Goal: Task Accomplishment & Management: Use online tool/utility

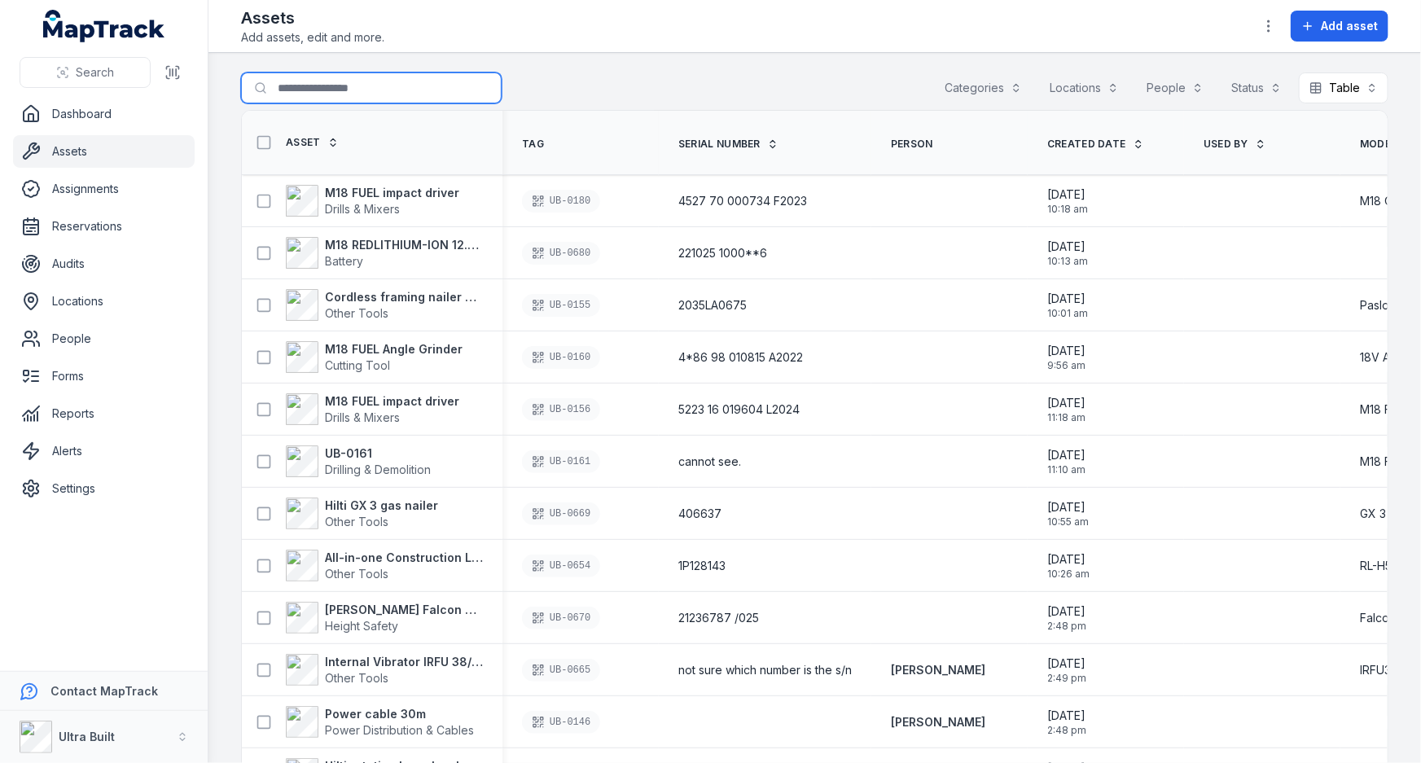
click at [308, 91] on input "Search for assets" at bounding box center [371, 87] width 261 height 31
type input "***"
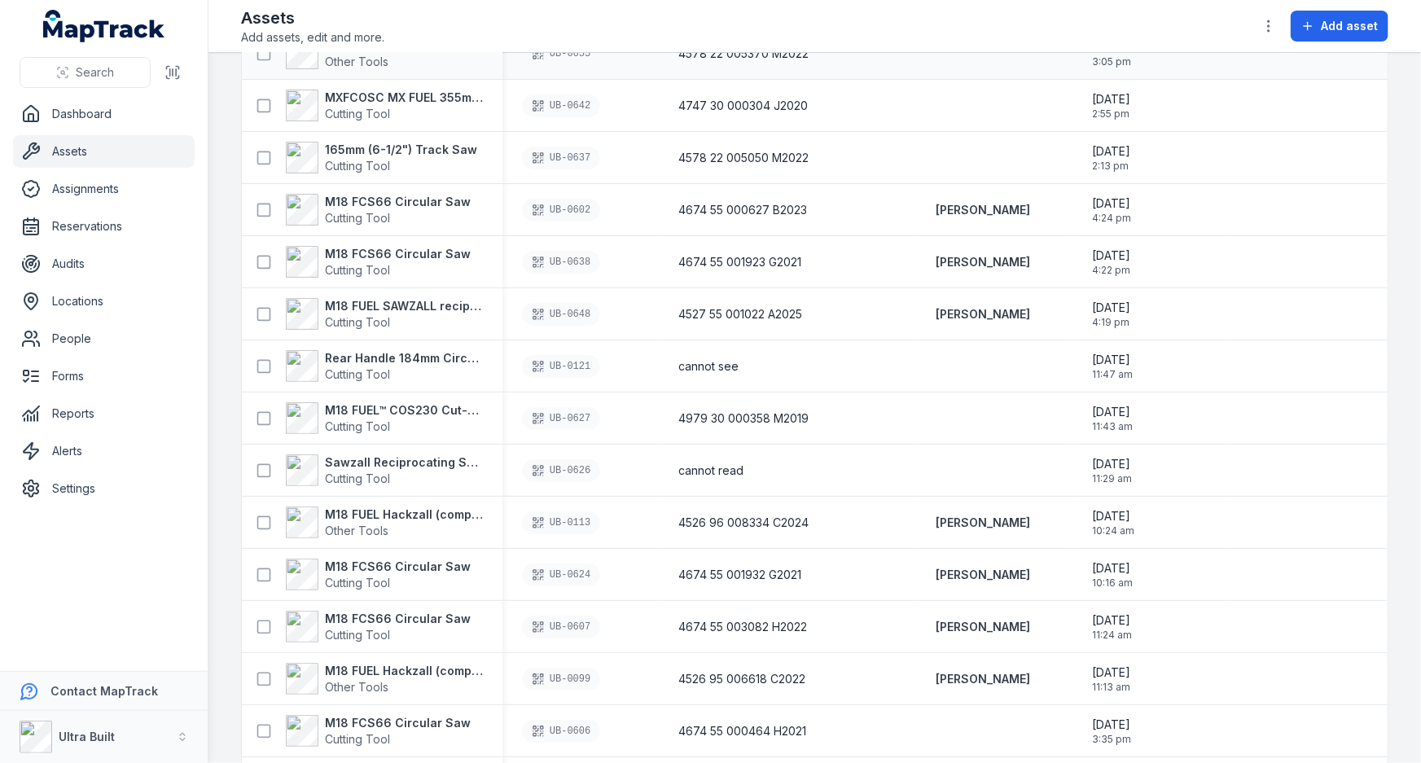
scroll to position [221, 0]
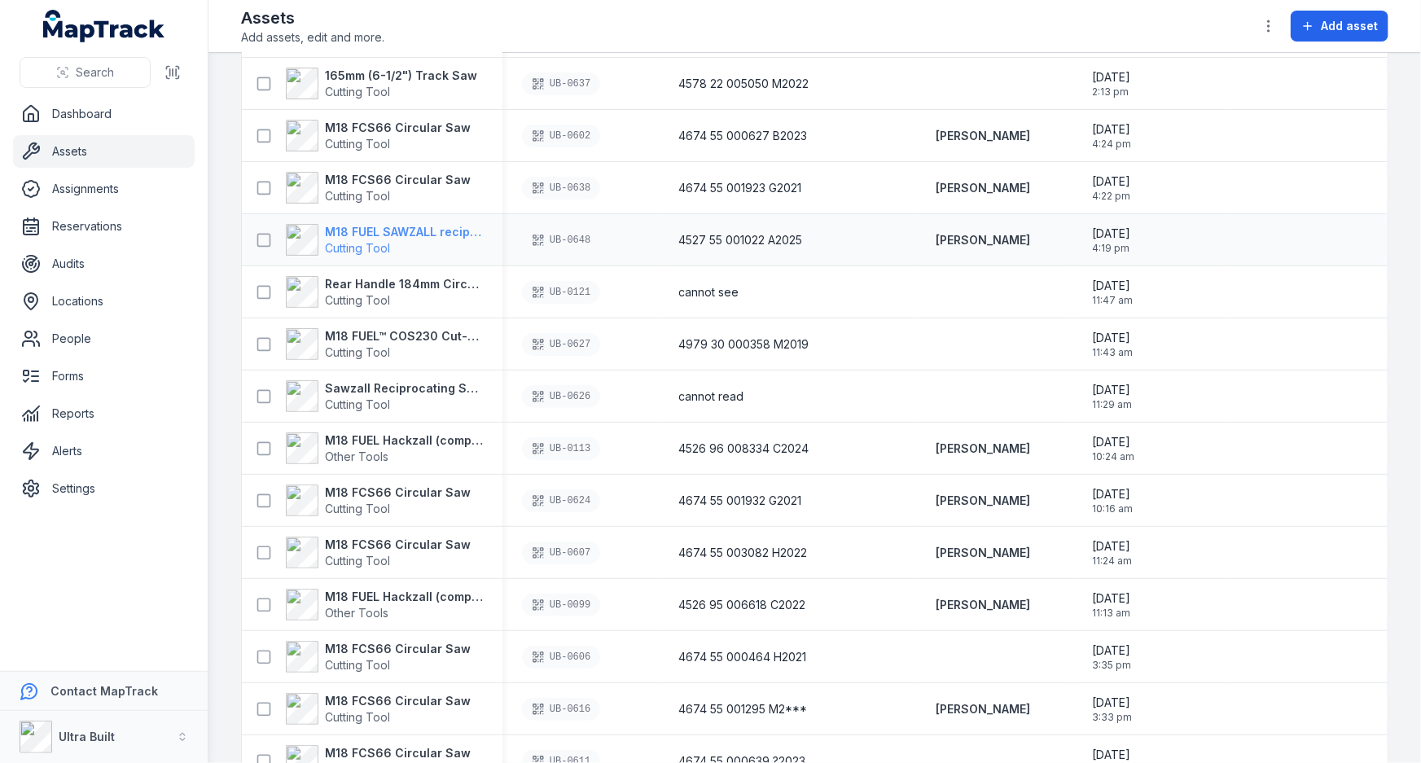
click at [396, 227] on strong "M18 FUEL SAWZALL reciprocating saw" at bounding box center [404, 232] width 158 height 16
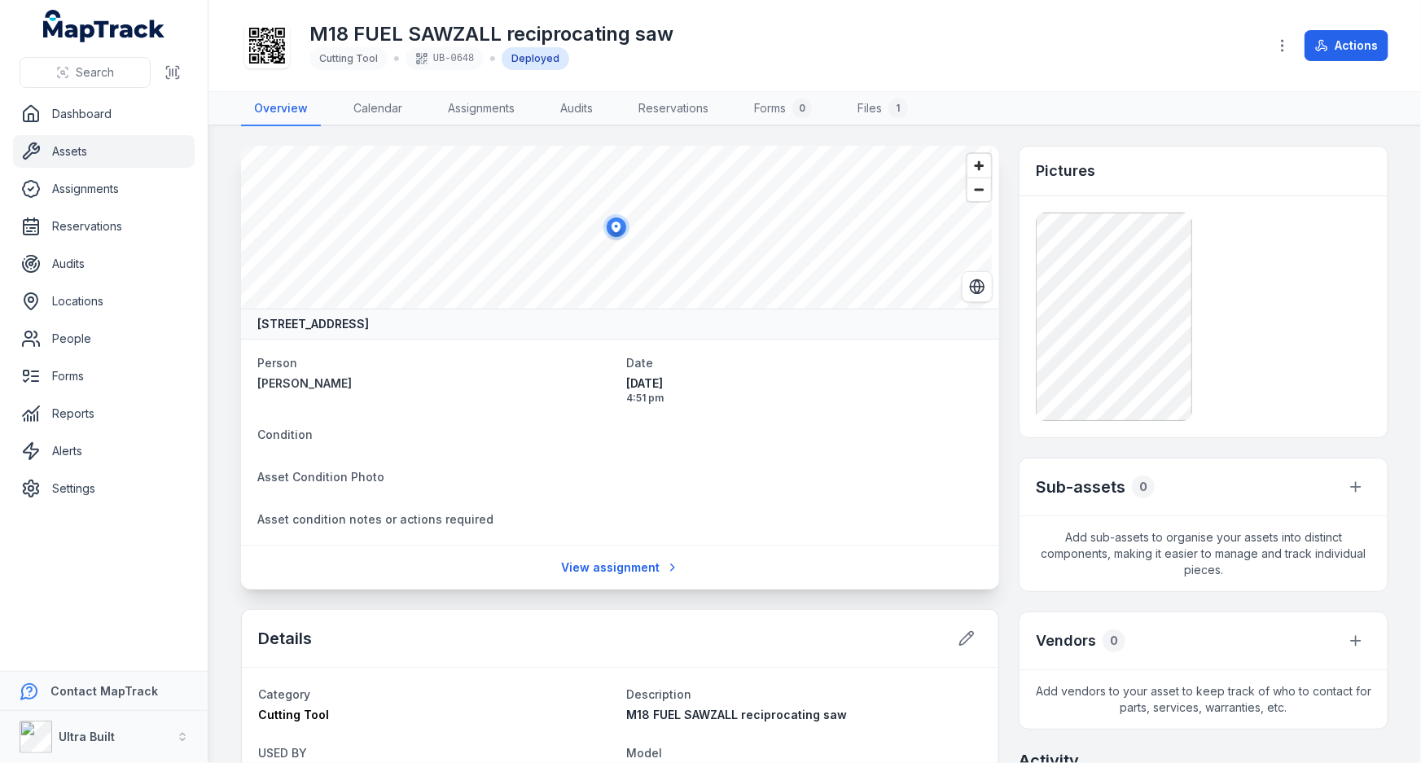
click at [567, 32] on h1 "M18 FUEL SAWZALL reciprocating saw" at bounding box center [491, 34] width 364 height 26
click at [567, 31] on h1 "M18 FUEL SAWZALL reciprocating saw" at bounding box center [491, 34] width 364 height 26
copy h1 "M18 FUEL SAWZALL reciprocating saw"
drag, startPoint x: 68, startPoint y: 151, endPoint x: 78, endPoint y: 150, distance: 9.8
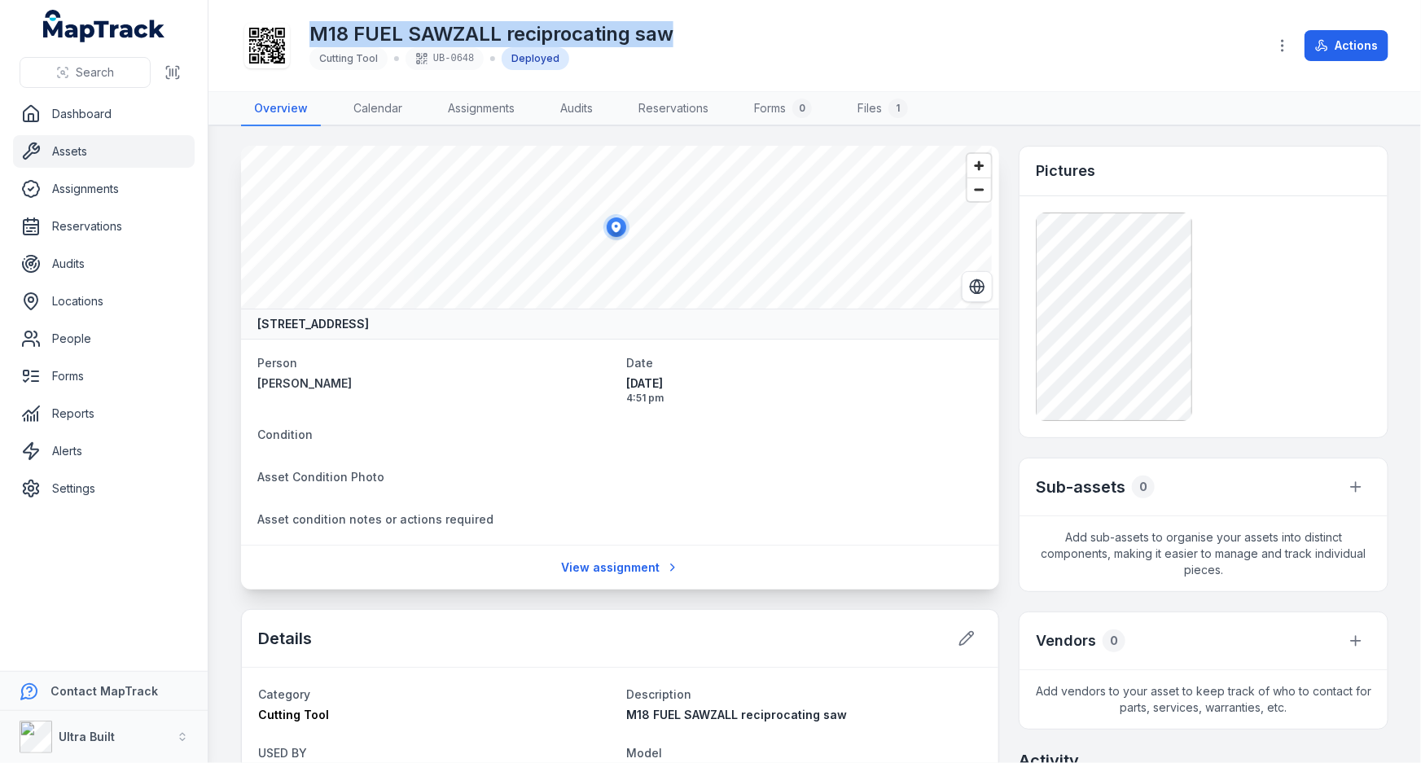
click at [68, 150] on link "Assets" at bounding box center [104, 151] width 182 height 33
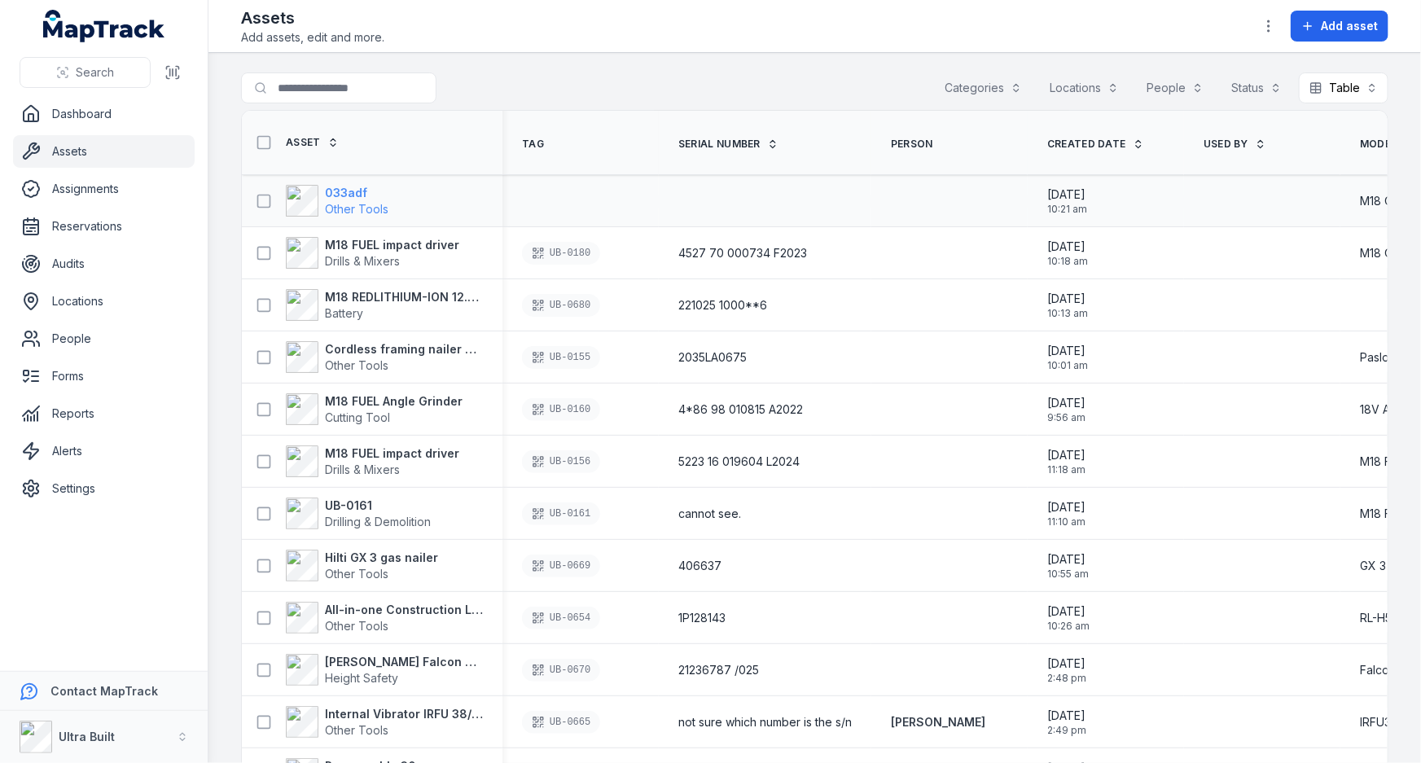
click at [348, 188] on strong "033adf" at bounding box center [357, 193] width 64 height 16
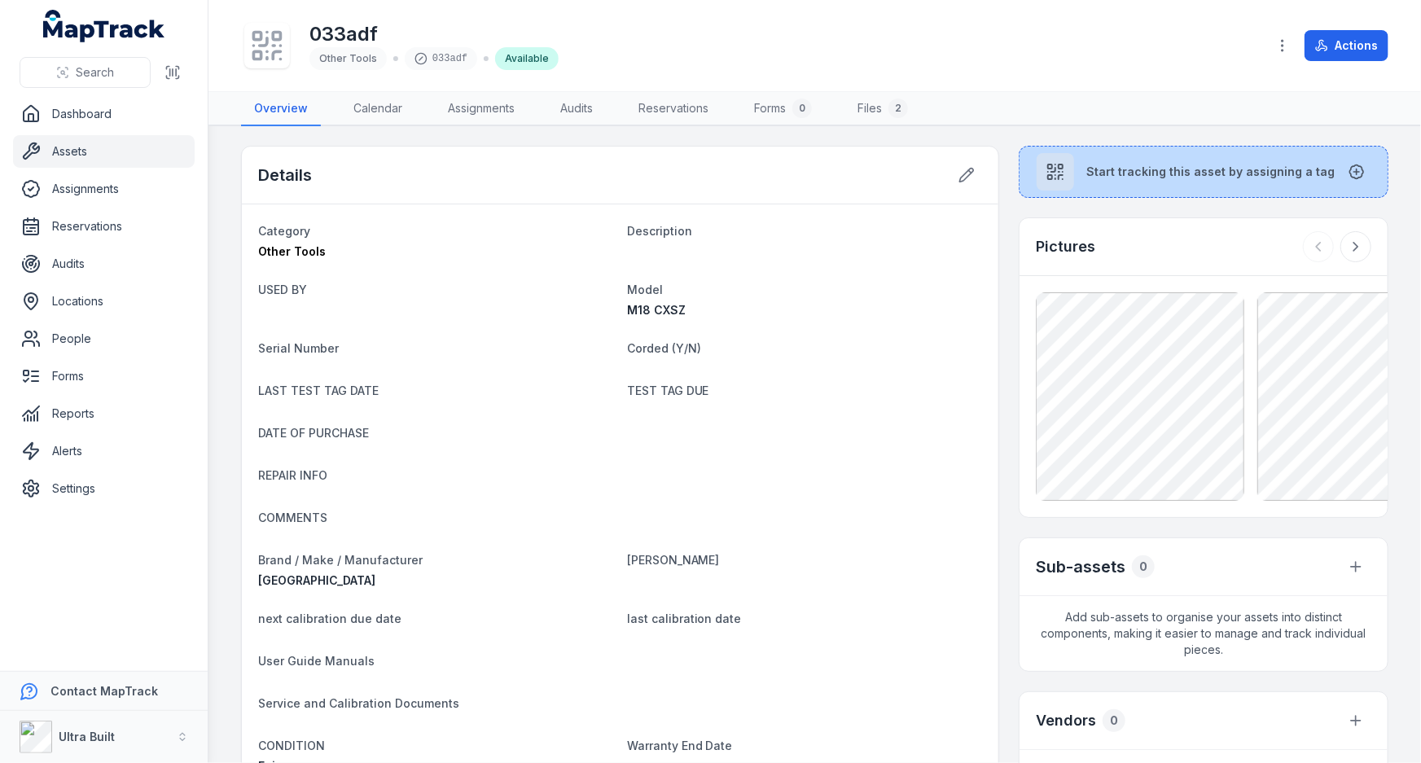
click at [1124, 177] on span "Start tracking this asset by assigning a tag" at bounding box center [1211, 172] width 248 height 16
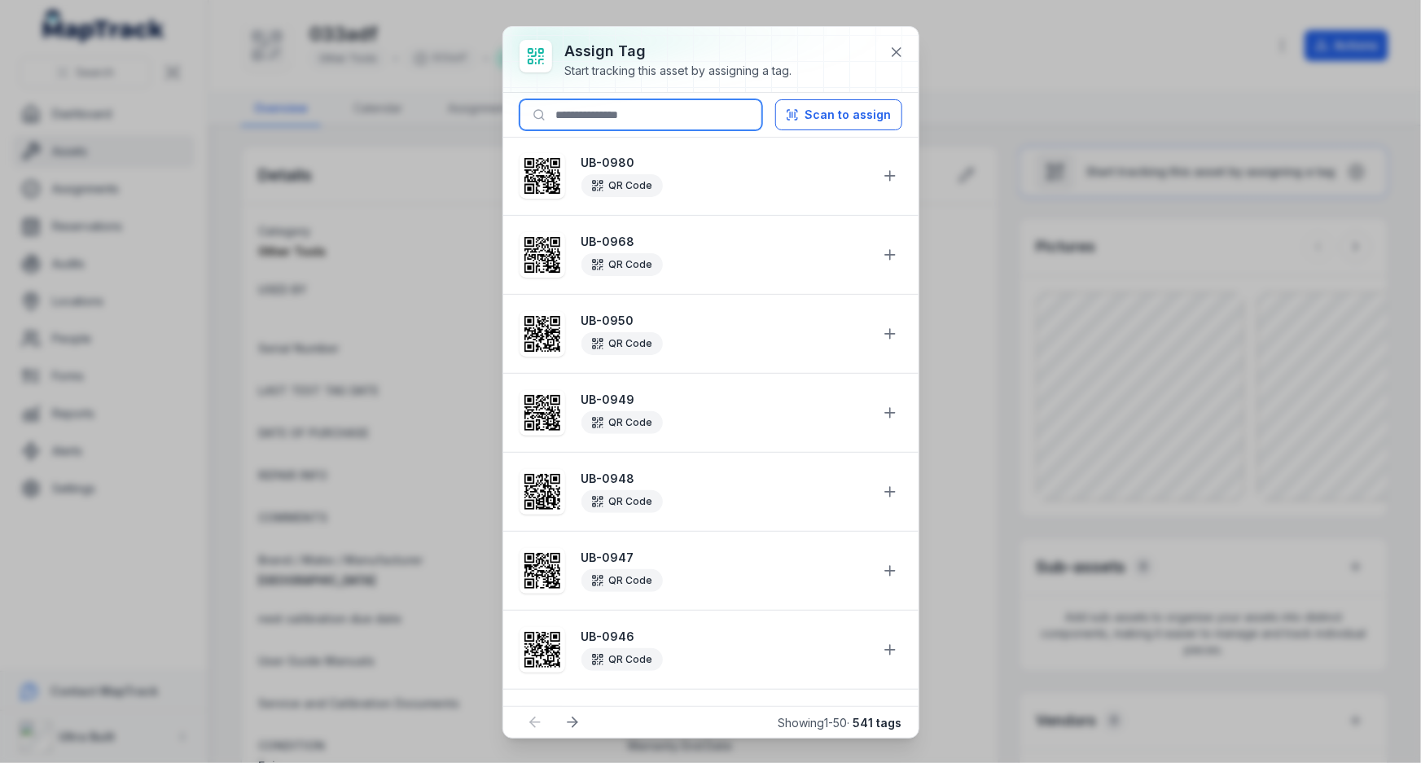
click at [668, 116] on input at bounding box center [640, 114] width 243 height 31
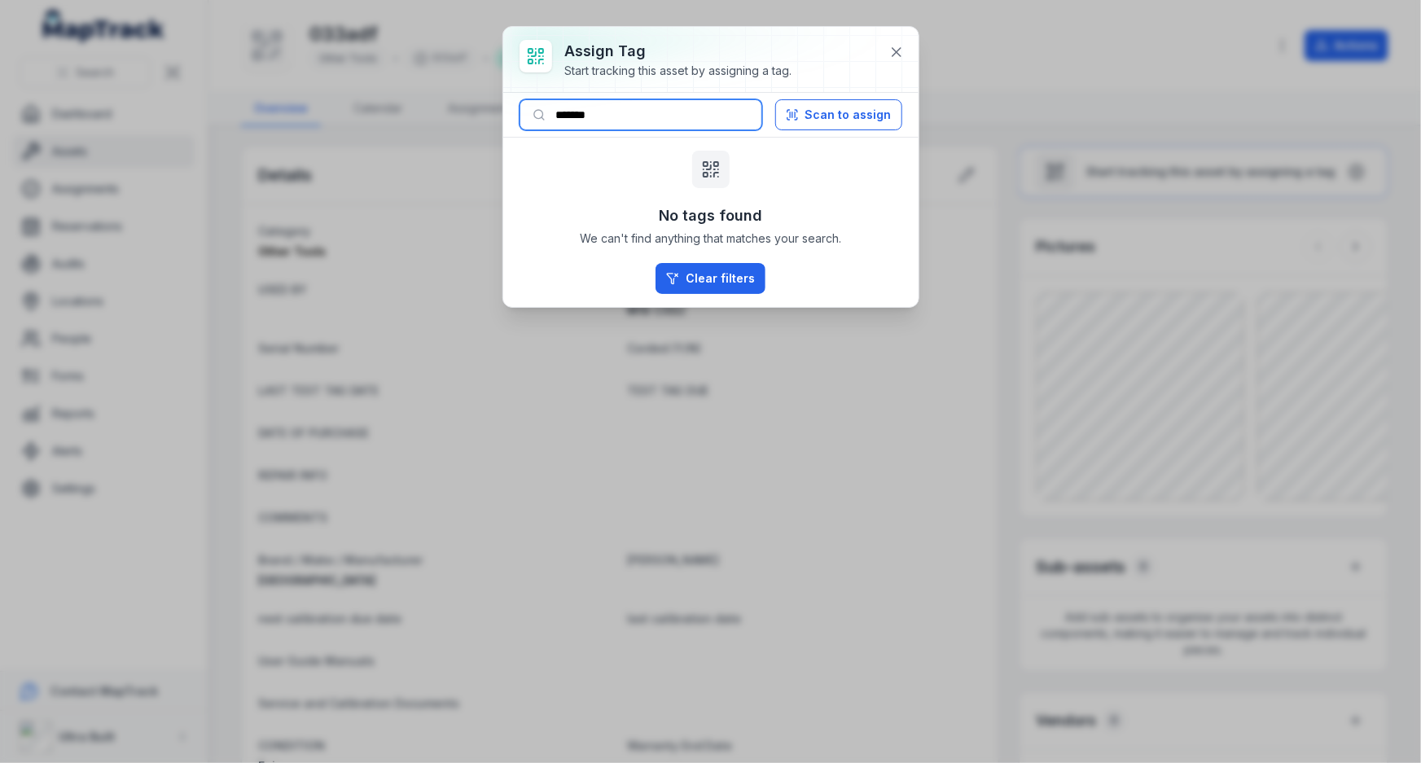
drag, startPoint x: 585, startPoint y: 117, endPoint x: 651, endPoint y: 120, distance: 66.0
click at [651, 120] on input "*******" at bounding box center [640, 114] width 243 height 31
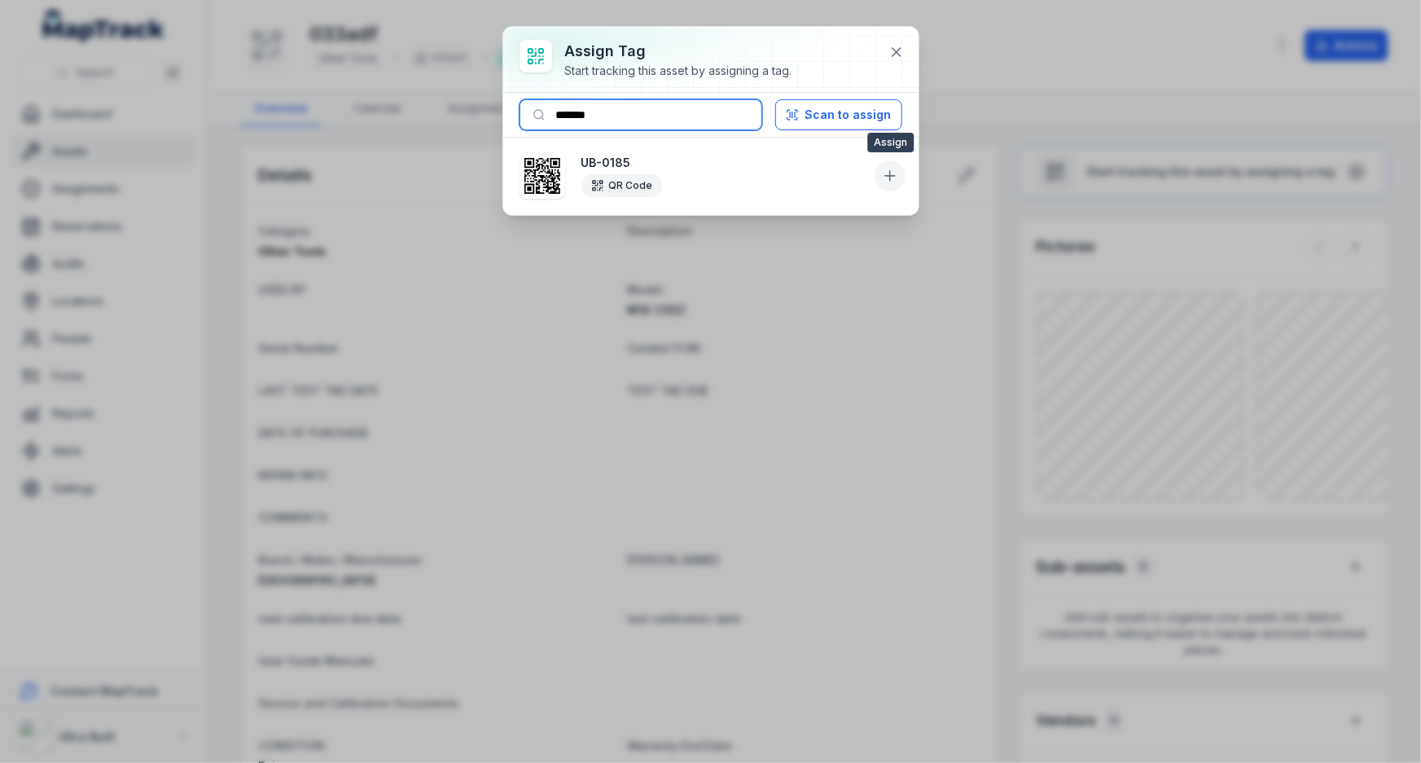
type input "*******"
click at [883, 179] on icon at bounding box center [890, 176] width 16 height 16
